Goal: Task Accomplishment & Management: Complete application form

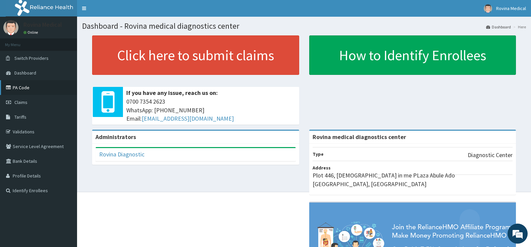
click at [11, 86] on icon at bounding box center [9, 87] width 7 height 5
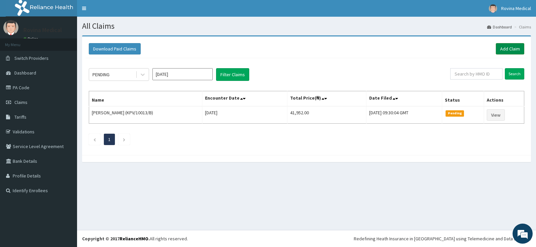
click at [511, 52] on link "Add Claim" at bounding box center [510, 48] width 28 height 11
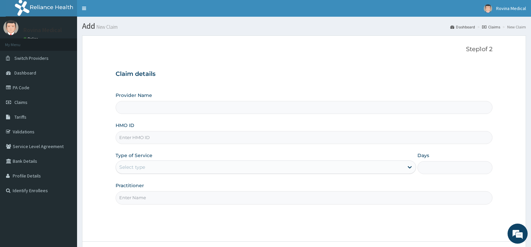
type input "Rovina medical diagnostics center"
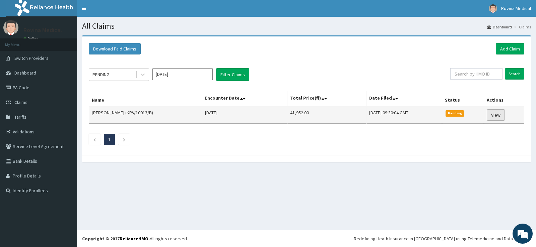
click at [497, 117] on link "View" at bounding box center [496, 114] width 18 height 11
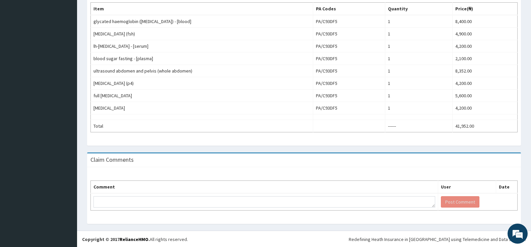
scroll to position [223, 0]
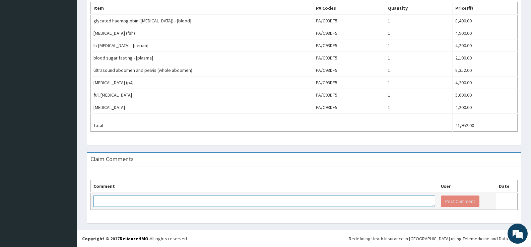
click at [186, 207] on textarea at bounding box center [264, 201] width 342 height 11
type textarea "h"
type textarea "Hello reliance, why has this claim not been approved?"
click at [460, 201] on button "Post Comment" at bounding box center [460, 201] width 39 height 11
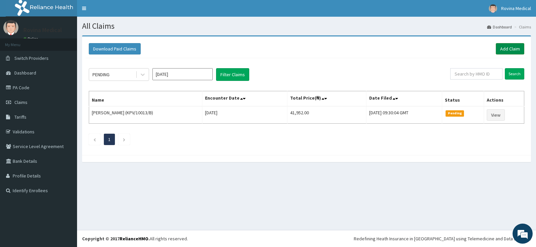
click at [505, 50] on link "Add Claim" at bounding box center [510, 48] width 28 height 11
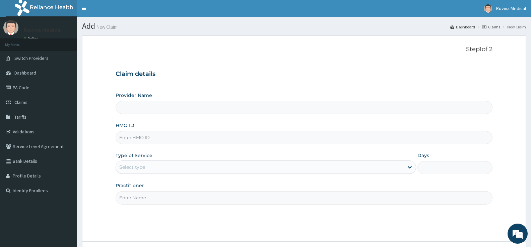
click at [125, 107] on input "Provider Name" at bounding box center [304, 107] width 377 height 13
click at [177, 135] on input "HMO ID" at bounding box center [304, 137] width 377 height 13
type input "Rovina medical diagnostics center"
type input "KPV/10013/B"
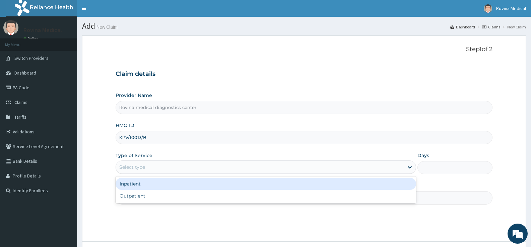
click at [177, 163] on div "Select type" at bounding box center [259, 167] width 287 height 11
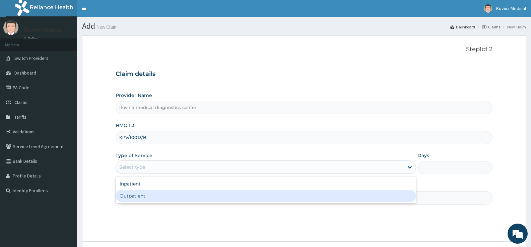
click at [166, 196] on div "Outpatient" at bounding box center [266, 196] width 300 height 12
type input "1"
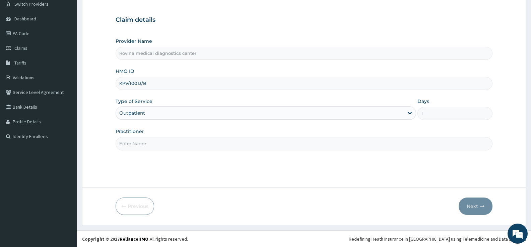
scroll to position [55, 0]
click at [166, 139] on input "Practitioner" at bounding box center [304, 143] width 377 height 13
type input "m"
type input "MLS CHUKWUDUM SHARON"
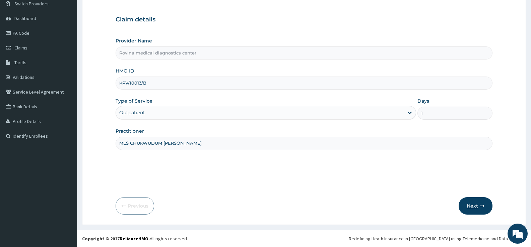
click at [480, 208] on button "Next" at bounding box center [475, 206] width 34 height 17
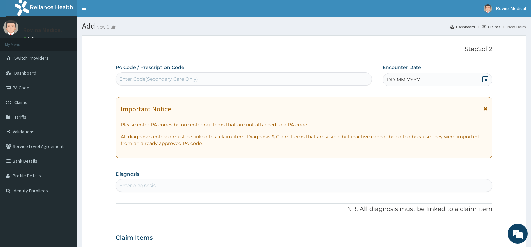
click at [193, 84] on div "Enter Code(Secondary Care Only)" at bounding box center [243, 79] width 255 height 11
type input "PA/286C8B"
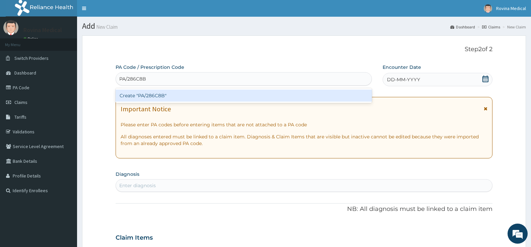
click at [165, 98] on div "Create "PA/286C8B"" at bounding box center [244, 96] width 256 height 12
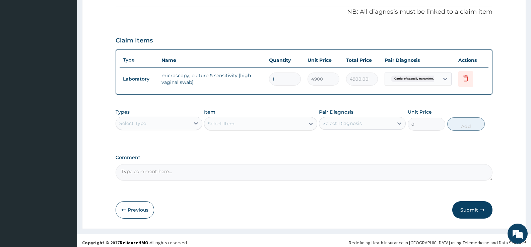
scroll to position [204, 0]
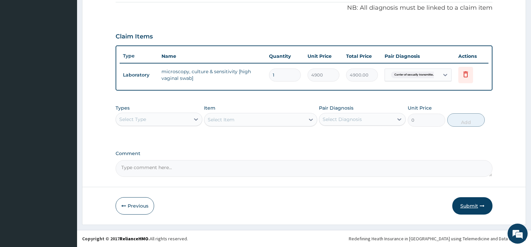
click at [464, 206] on button "Submit" at bounding box center [472, 206] width 40 height 17
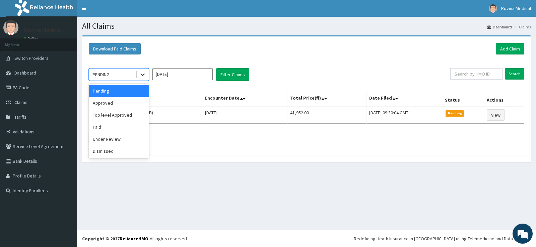
click at [146, 75] on icon at bounding box center [142, 74] width 7 height 7
click at [120, 106] on div "Approved" at bounding box center [119, 103] width 60 height 12
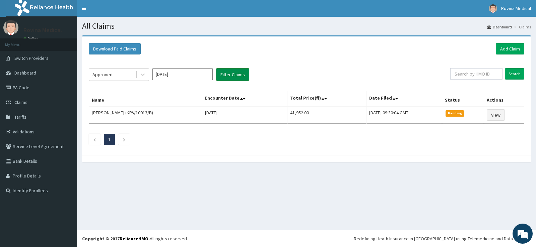
click at [222, 73] on button "Filter Claims" at bounding box center [232, 74] width 33 height 13
click at [526, 234] on em at bounding box center [522, 234] width 18 height 18
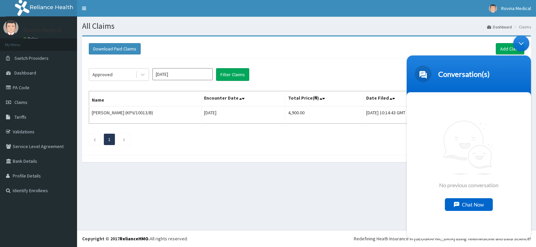
click at [471, 207] on div "Chat Now" at bounding box center [469, 204] width 48 height 13
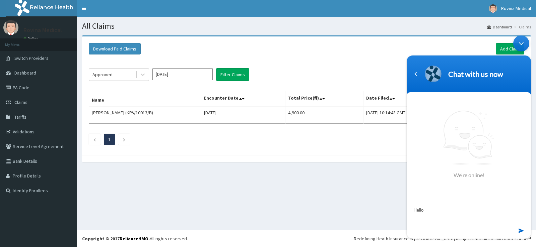
type textarea "Hello"
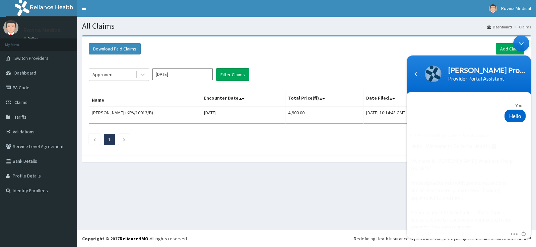
scroll to position [103, 0]
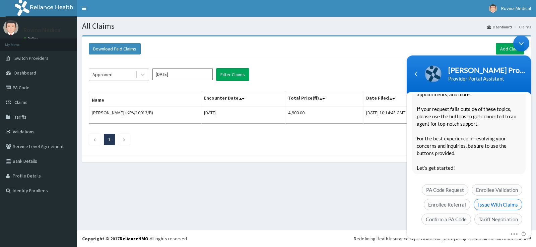
click at [493, 199] on span "Issue With Claims" at bounding box center [497, 204] width 49 height 11
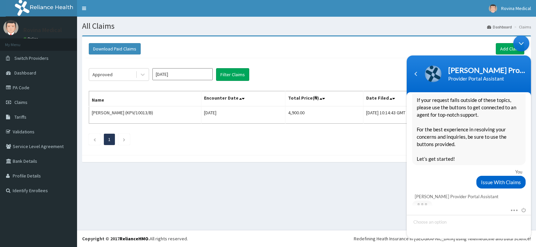
scroll to position [131, 0]
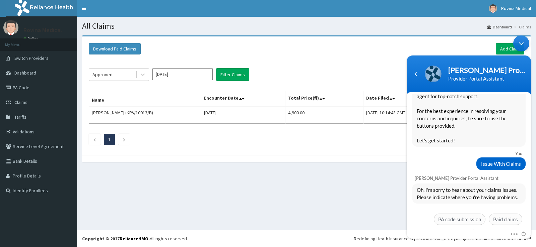
click at [499, 214] on span "Paid claims" at bounding box center [505, 219] width 33 height 11
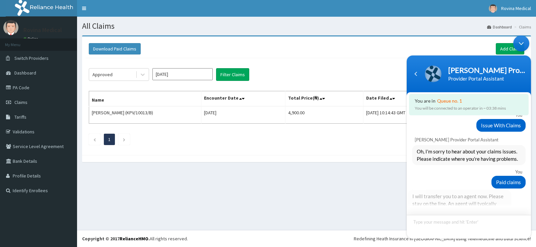
scroll to position [204, 0]
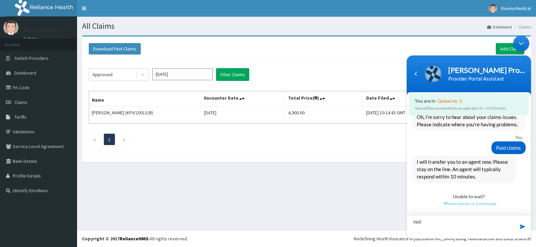
type textarea "Hello"
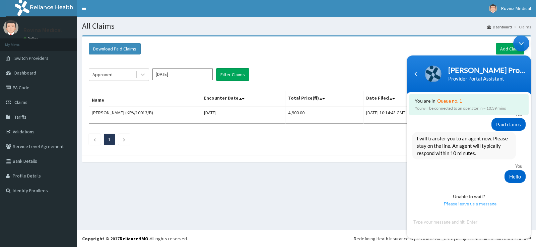
click at [182, 204] on div "All Claims Dashboard Claims Download Paid Claims Add Claim × Note you can only …" at bounding box center [306, 124] width 459 height 214
